Goal: Obtain resource: Obtain resource

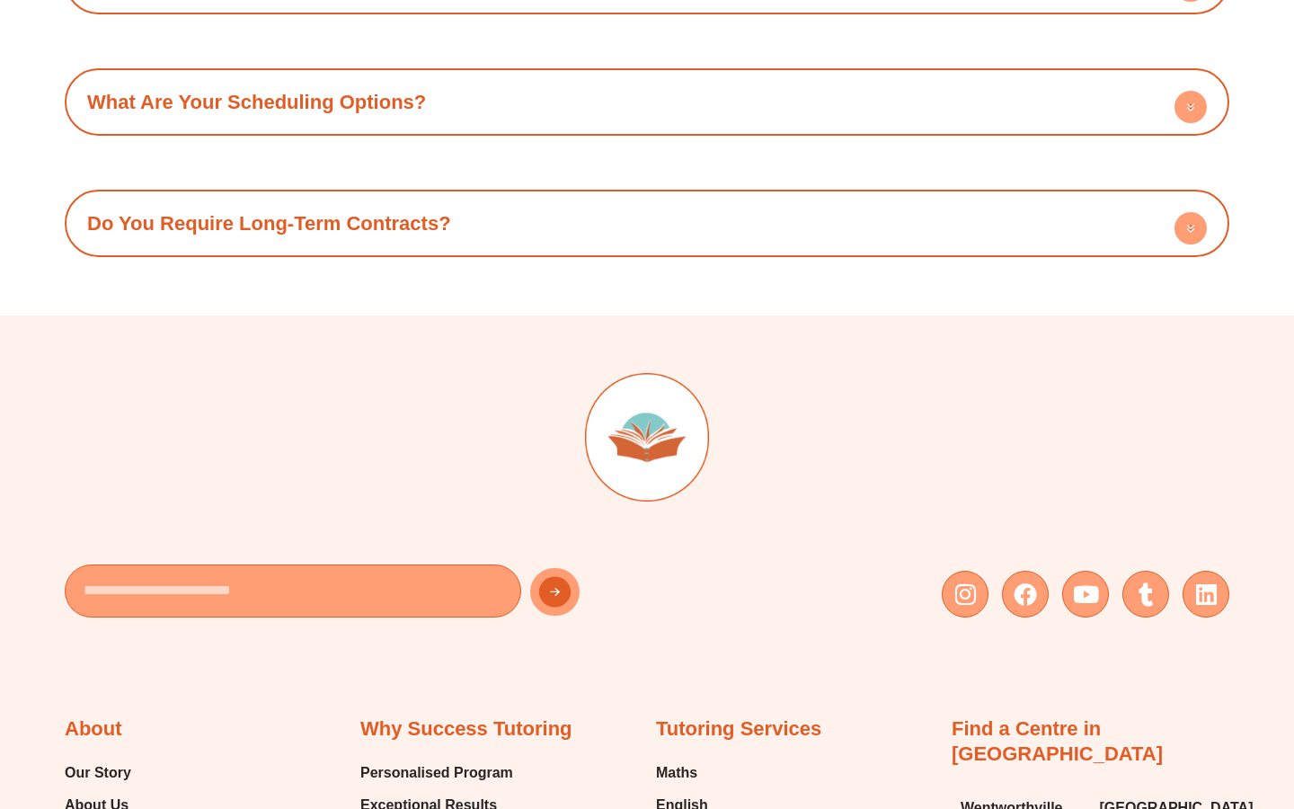
scroll to position [7580, 0]
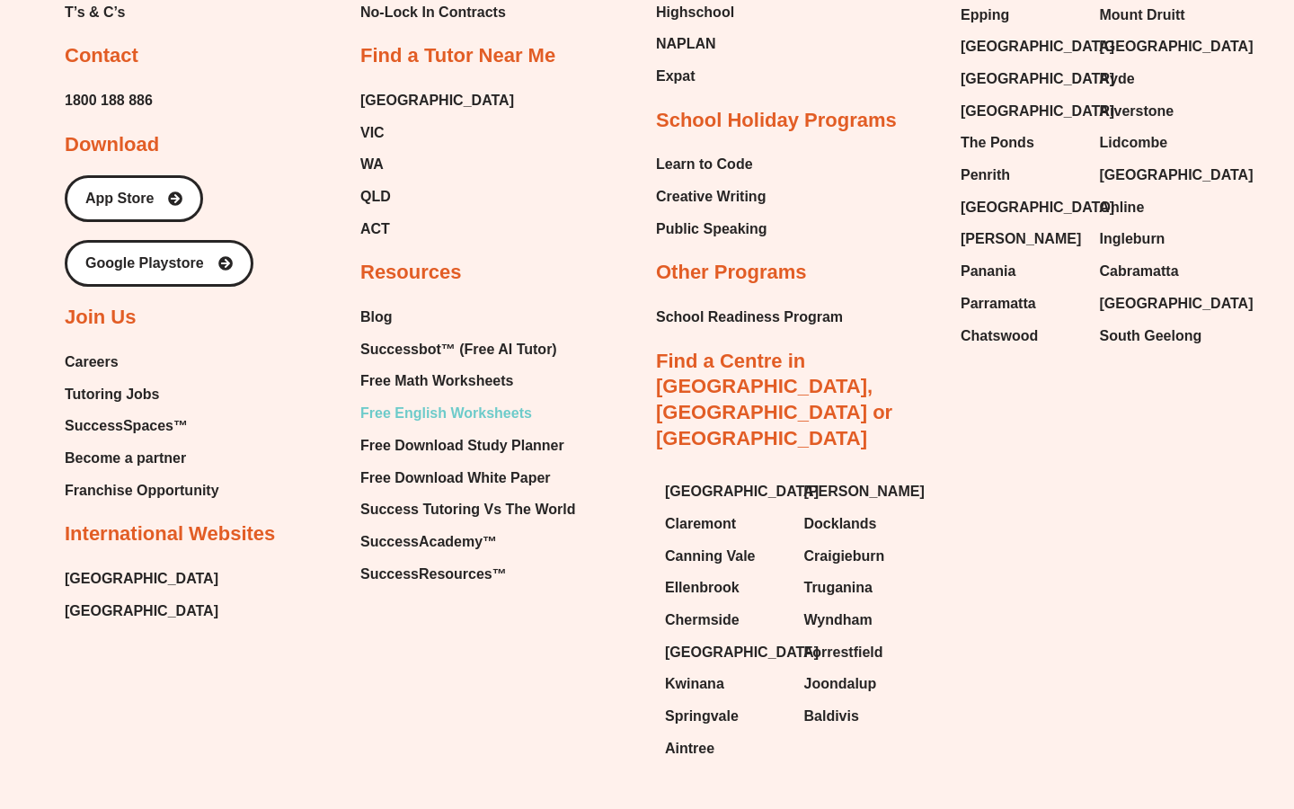
click at [435, 400] on span "Free English Worksheets" at bounding box center [446, 413] width 172 height 27
click at [388, 368] on span "Free Math Worksheets" at bounding box center [436, 381] width 153 height 27
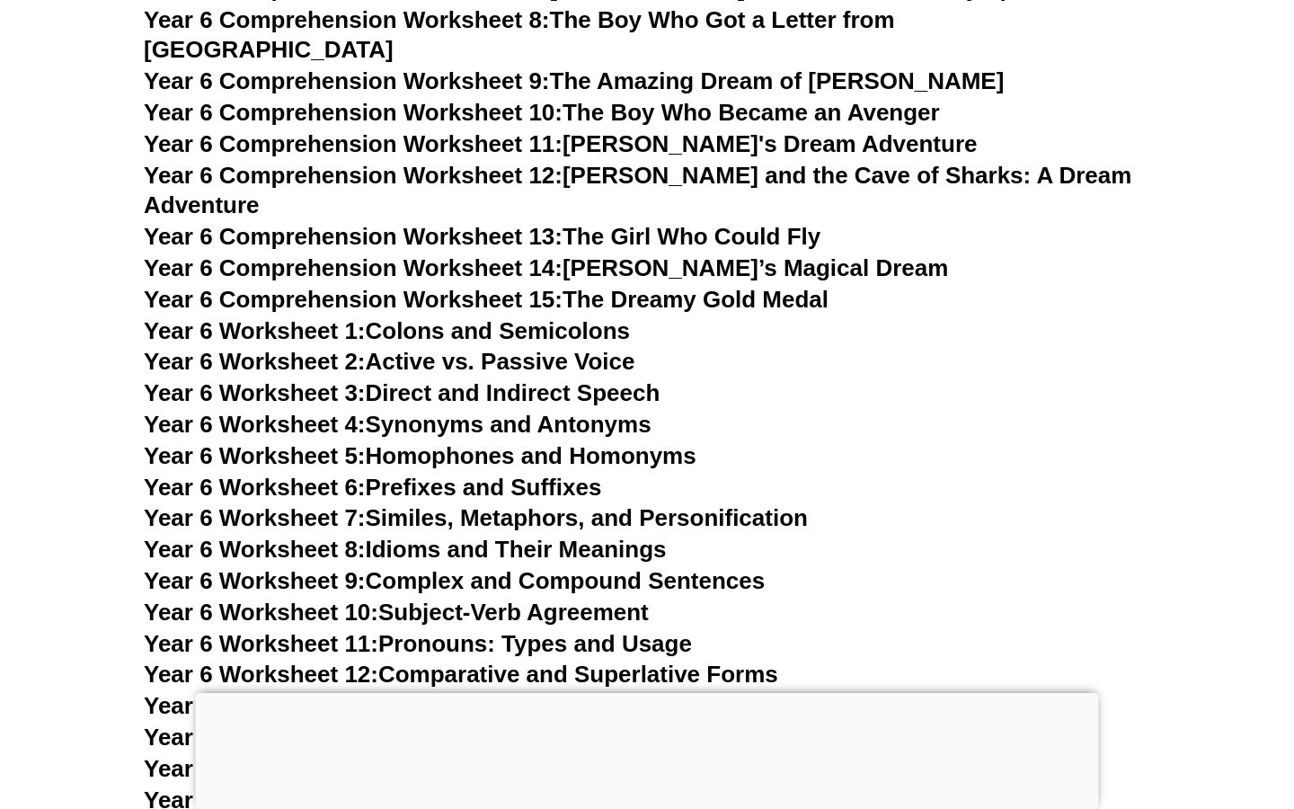
scroll to position [10121, 0]
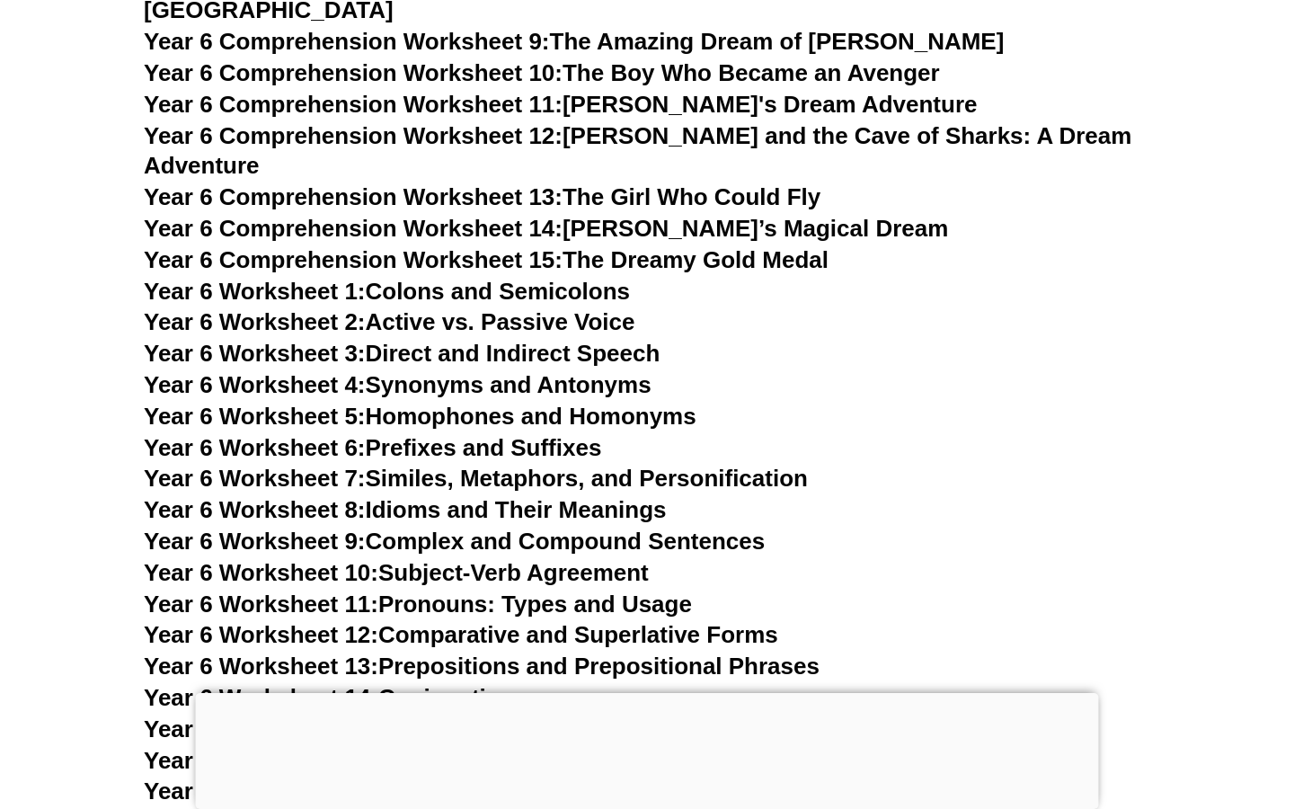
click at [387, 465] on link "Year 6 Worksheet 7: Similes, Metaphors, and Personification" at bounding box center [476, 478] width 664 height 27
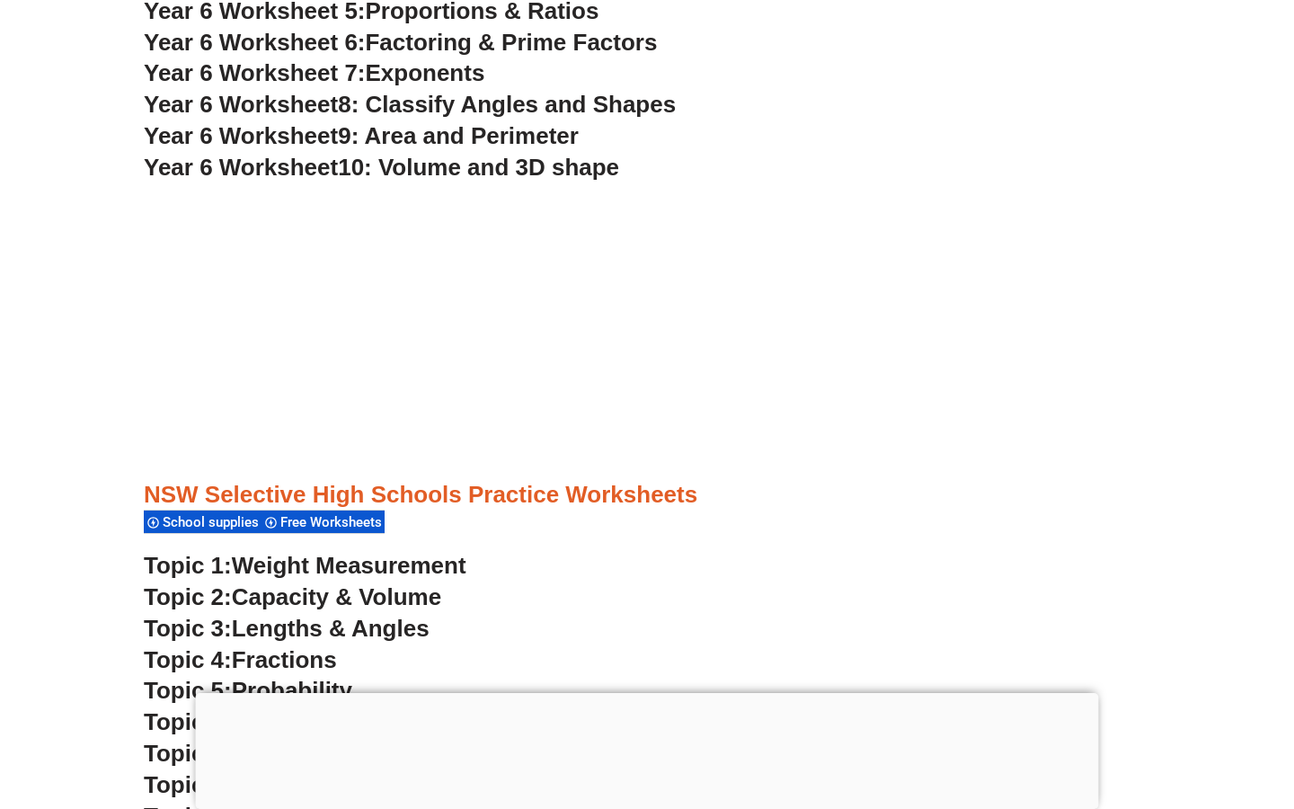
scroll to position [4021, 0]
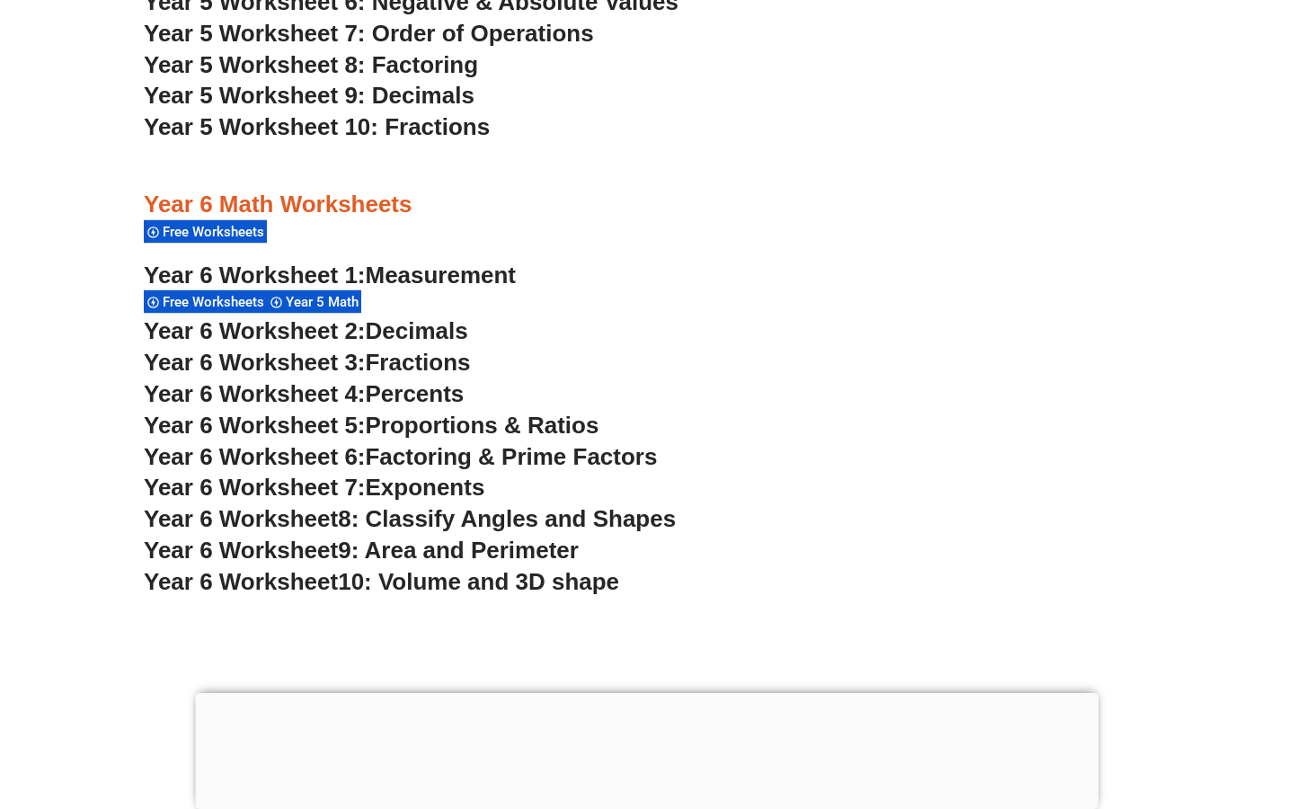
click at [390, 365] on span "Fractions" at bounding box center [418, 362] width 105 height 27
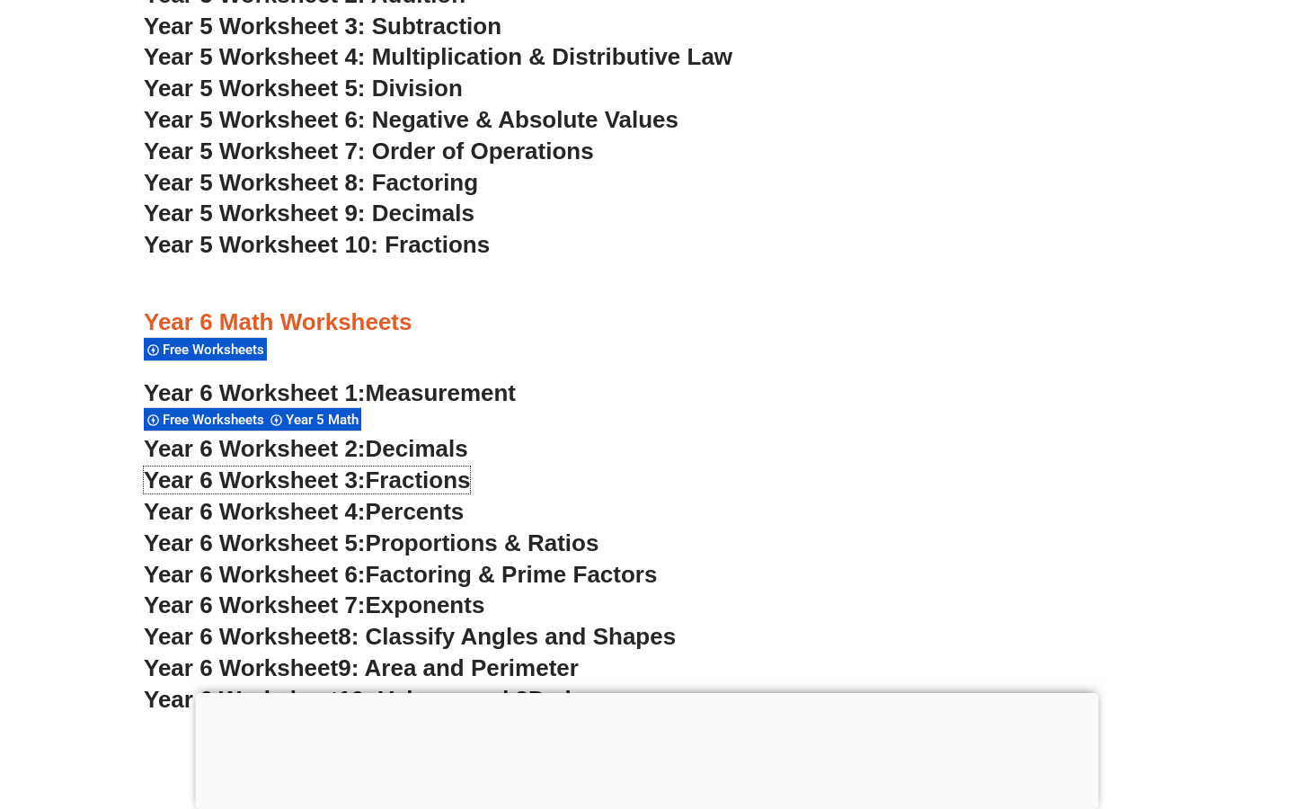
scroll to position [3891, 0]
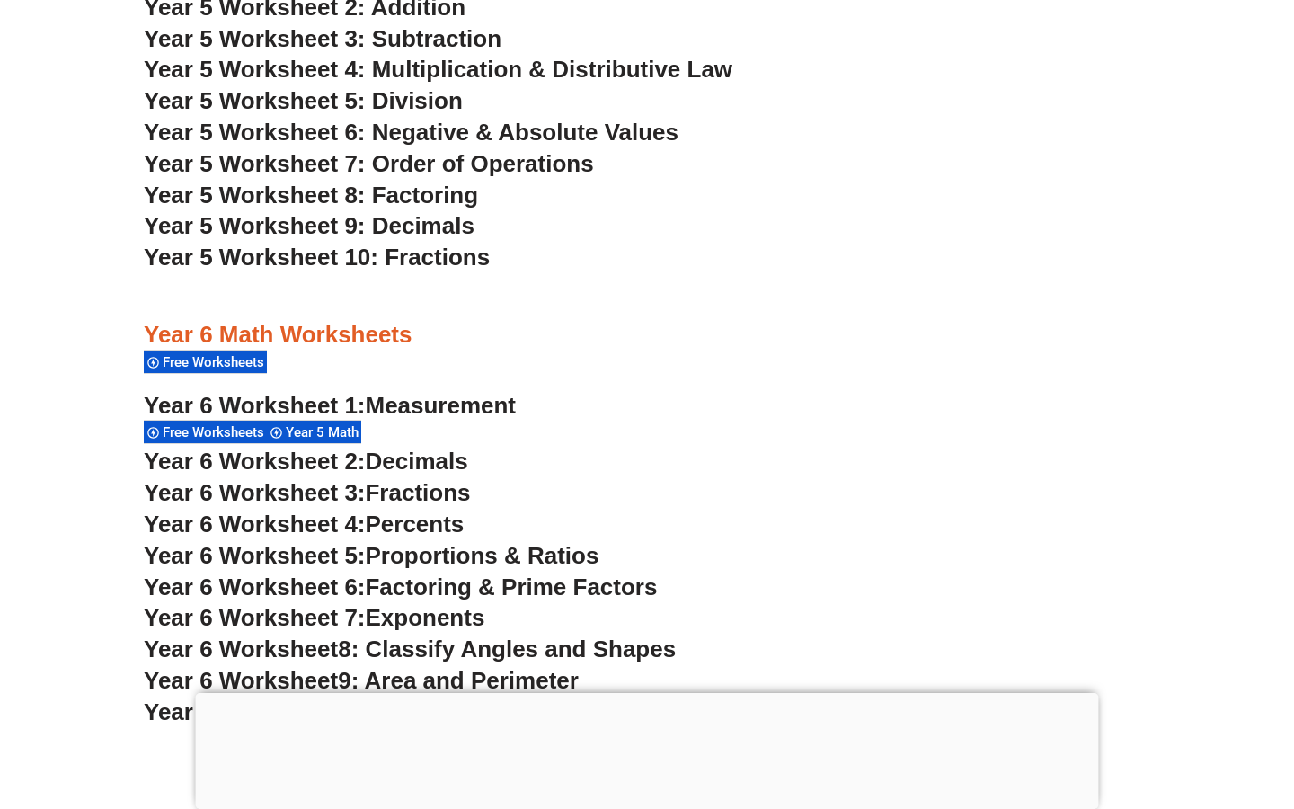
click at [379, 408] on span "Measurement" at bounding box center [441, 405] width 151 height 27
